Goal: Transaction & Acquisition: Purchase product/service

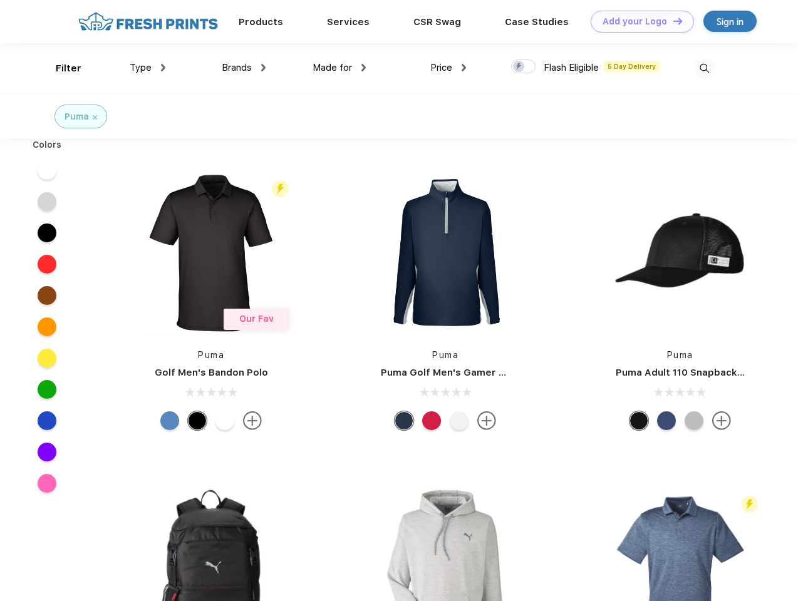
scroll to position [1, 0]
click at [637, 21] on link "Add your Logo Design Tool" at bounding box center [641, 22] width 103 height 22
click at [0, 0] on div "Design Tool" at bounding box center [0, 0] width 0 height 0
click at [672, 21] on link "Add your Logo Design Tool" at bounding box center [641, 22] width 103 height 22
click at [60, 68] on div "Filter" at bounding box center [69, 68] width 26 height 14
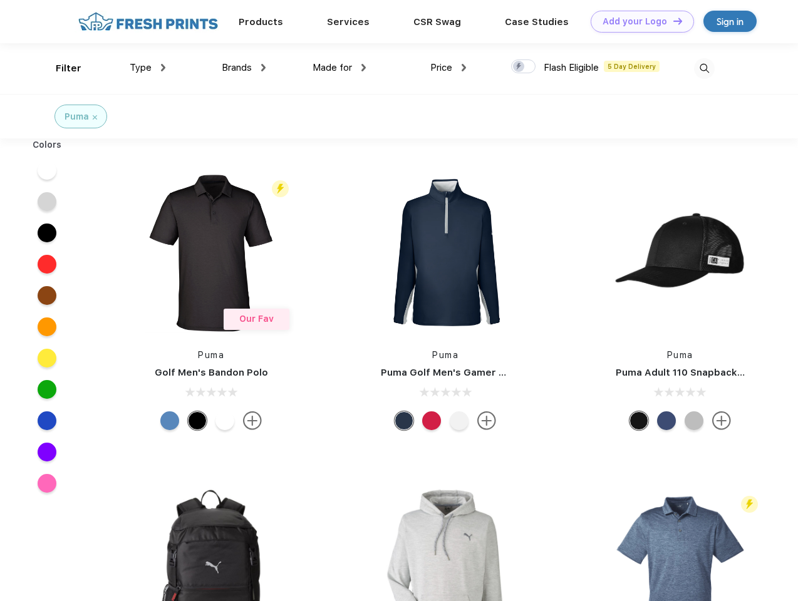
click at [148, 68] on span "Type" at bounding box center [141, 67] width 22 height 11
click at [244, 68] on span "Brands" at bounding box center [237, 67] width 30 height 11
click at [339, 68] on span "Made for" at bounding box center [331, 67] width 39 height 11
click at [448, 68] on span "Price" at bounding box center [441, 67] width 22 height 11
click at [523, 67] on div at bounding box center [523, 66] width 24 height 14
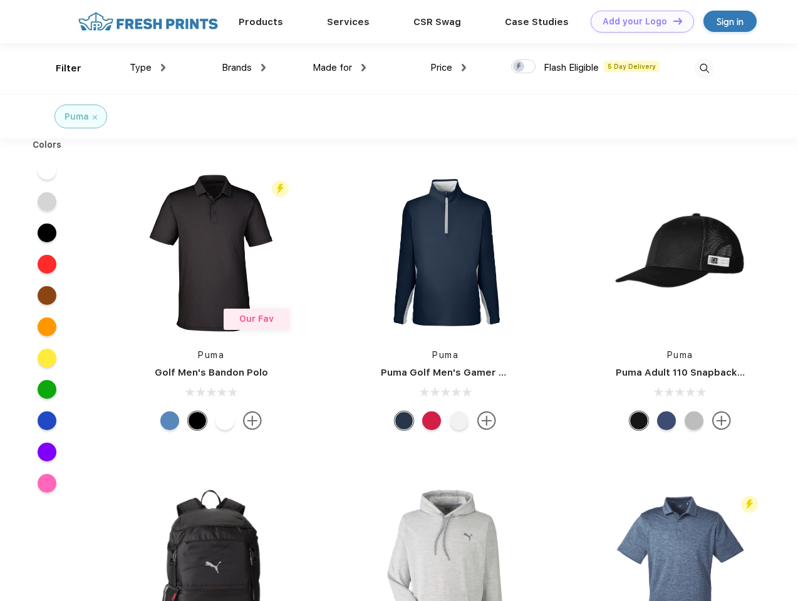
click at [519, 67] on input "checkbox" at bounding box center [515, 63] width 8 height 8
click at [704, 68] on img at bounding box center [704, 68] width 21 height 21
